Goal: Task Accomplishment & Management: Use online tool/utility

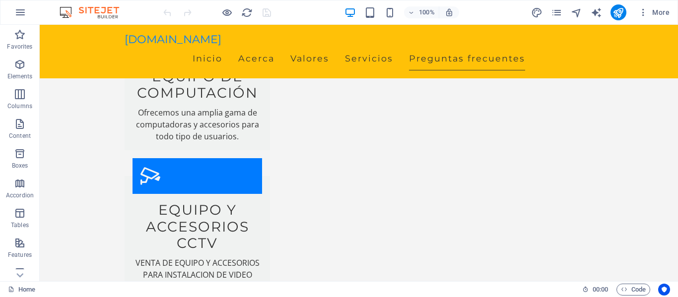
scroll to position [1454, 0]
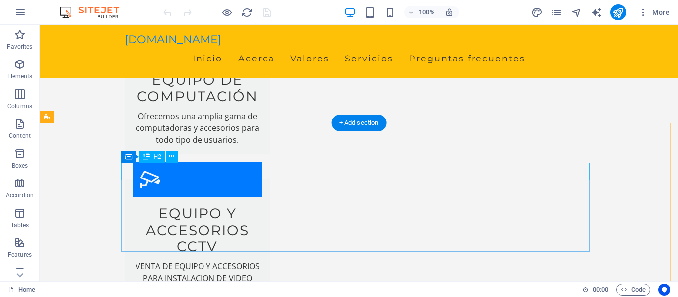
drag, startPoint x: 231, startPoint y: 315, endPoint x: 222, endPoint y: 165, distance: 150.2
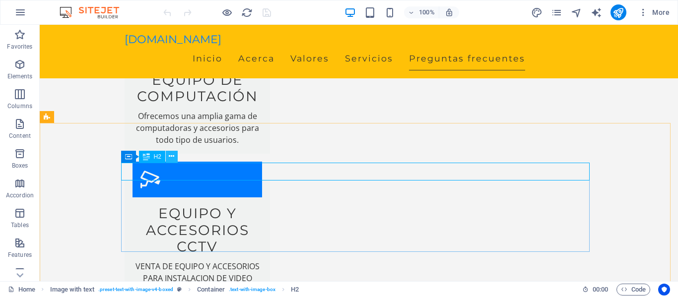
click at [172, 158] on icon at bounding box center [171, 156] width 5 height 10
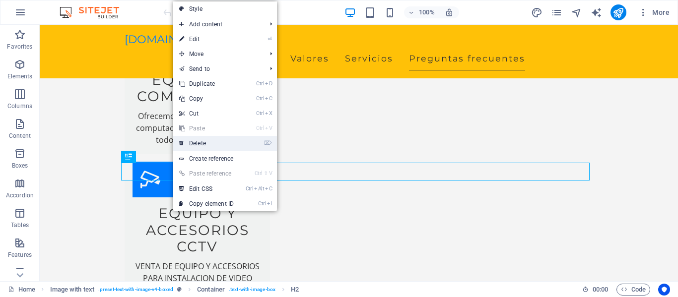
click at [212, 144] on link "⌦ Delete" at bounding box center [206, 143] width 67 height 15
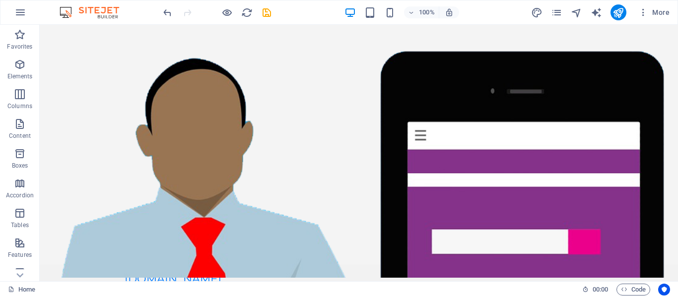
scroll to position [0, 0]
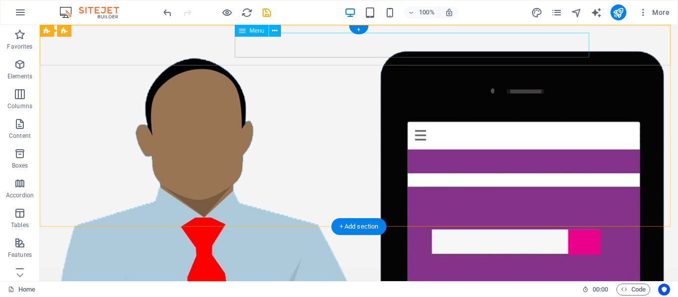
click at [264, 289] on nav "Inicio Acerca Valores Servicios Preguntas frecuentes" at bounding box center [359, 301] width 469 height 25
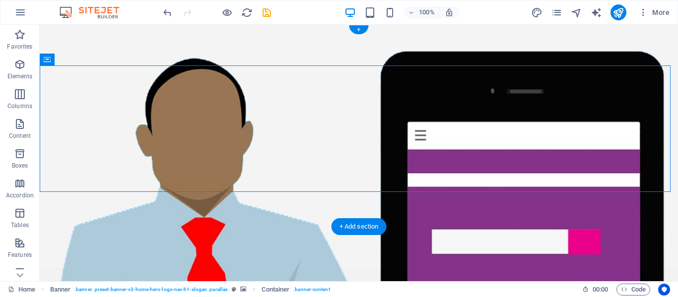
click at [267, 206] on figure at bounding box center [359, 153] width 639 height 257
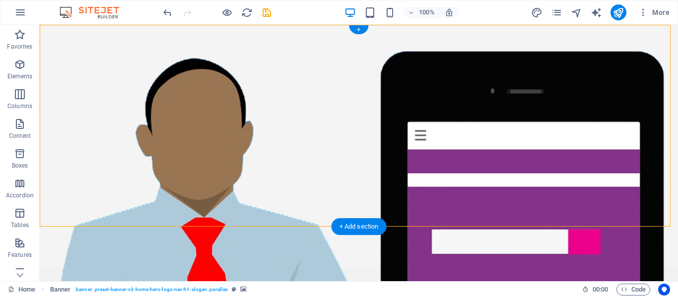
click at [267, 206] on figure at bounding box center [359, 153] width 639 height 257
click at [357, 224] on div "+ Add section" at bounding box center [359, 226] width 55 height 17
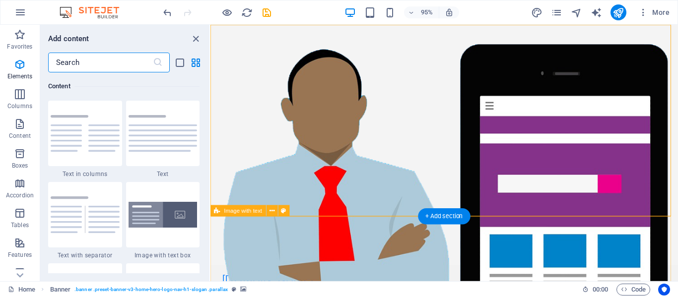
scroll to position [1737, 0]
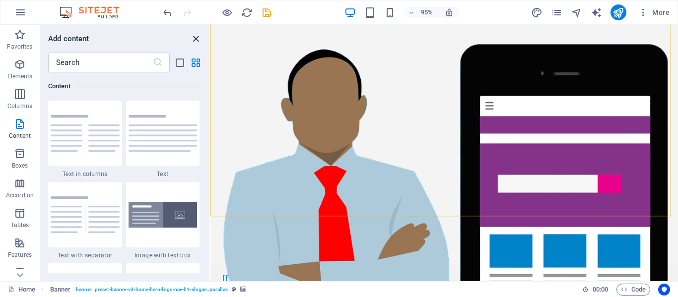
click at [192, 36] on icon "close panel" at bounding box center [195, 38] width 11 height 11
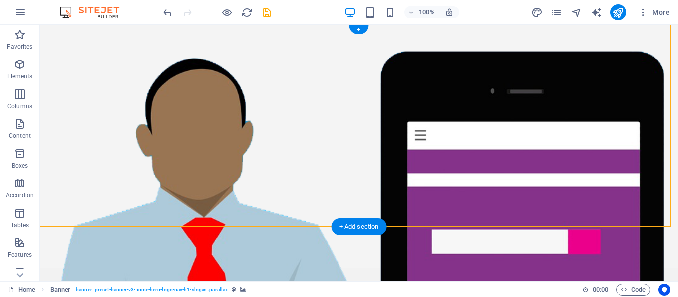
click at [146, 200] on figure at bounding box center [359, 153] width 639 height 257
click at [643, 268] on div "[DOMAIN_NAME] Inicio Acerca Valores Servicios Preguntas frecuentes" at bounding box center [359, 295] width 639 height 54
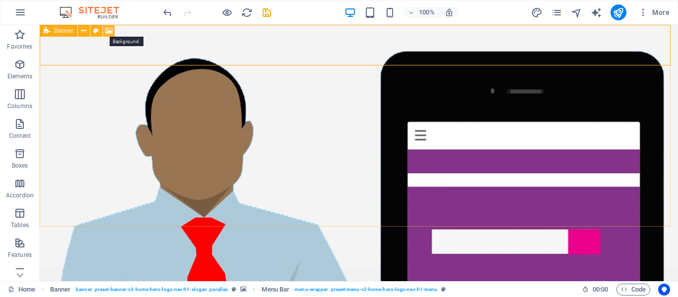
click at [110, 28] on icon at bounding box center [108, 31] width 7 height 10
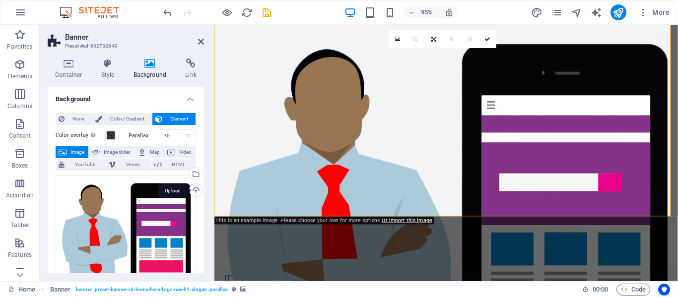
click at [197, 190] on div "Upload" at bounding box center [195, 191] width 15 height 15
